Goal: Use online tool/utility

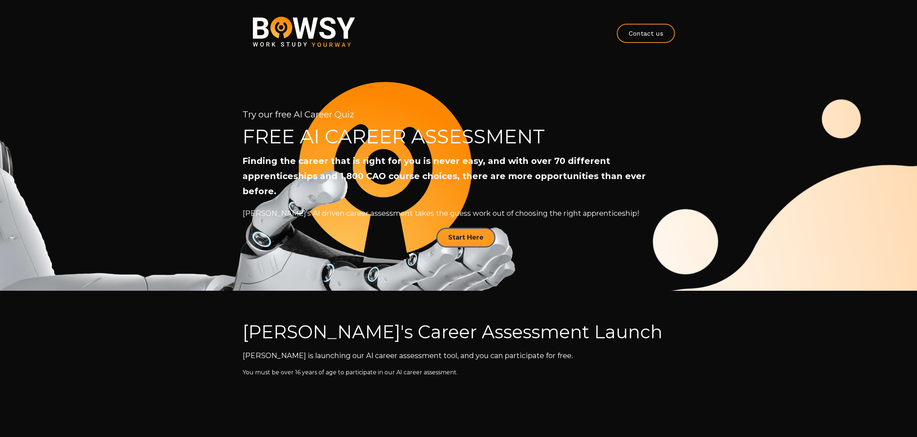
click at [463, 134] on h2 "FREE AI CAREER ASSESSMENT" at bounding box center [458, 136] width 432 height 22
click at [187, 320] on div "Bowsy's Career Assessment Launch Bowsy is launching our AI career assessment to…" at bounding box center [458, 352] width 917 height 123
